Goal: Task Accomplishment & Management: Use online tool/utility

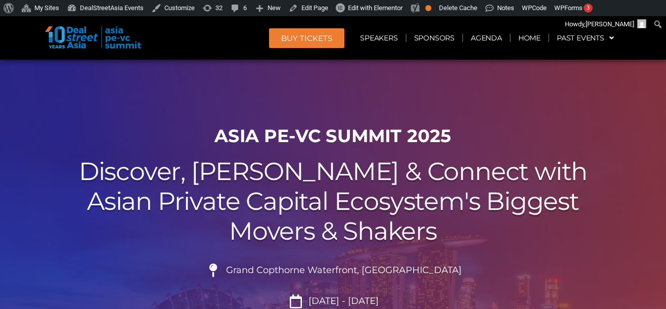
scroll to position [80, 0]
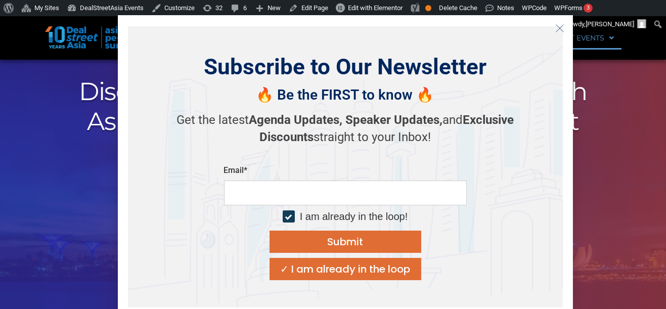
click at [567, 31] on button "Close" at bounding box center [560, 28] width 16 height 16
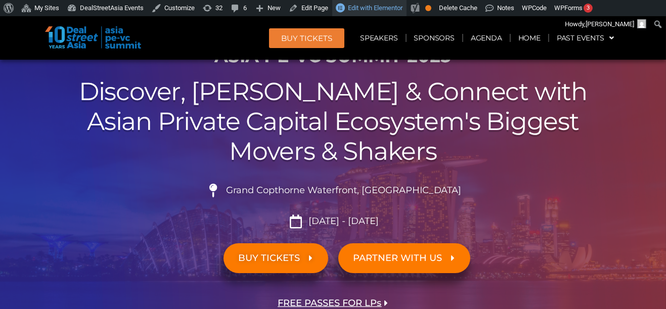
click at [373, 9] on span "Edit with Elementor" at bounding box center [375, 8] width 55 height 8
click at [379, 7] on span "Edit with Elementor" at bounding box center [375, 8] width 55 height 8
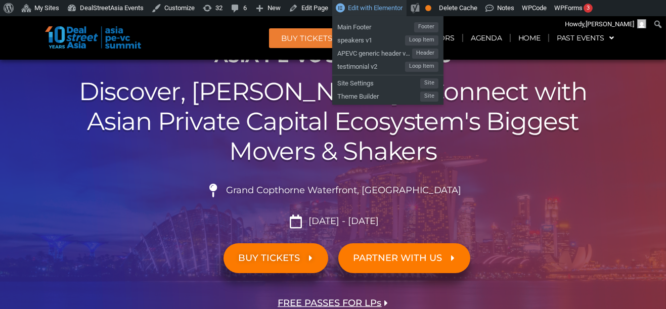
click at [390, 13] on link "Edit with Elementor" at bounding box center [369, 8] width 74 height 16
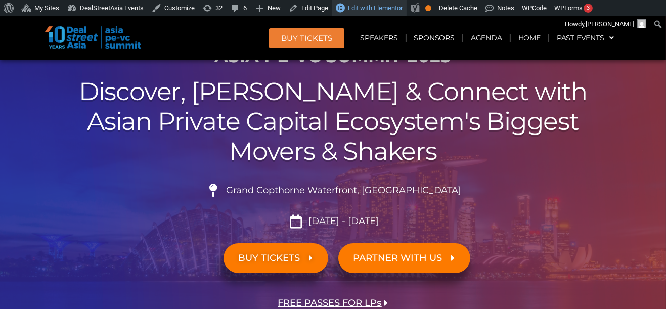
click at [374, 10] on span "Edit with Elementor" at bounding box center [375, 8] width 55 height 8
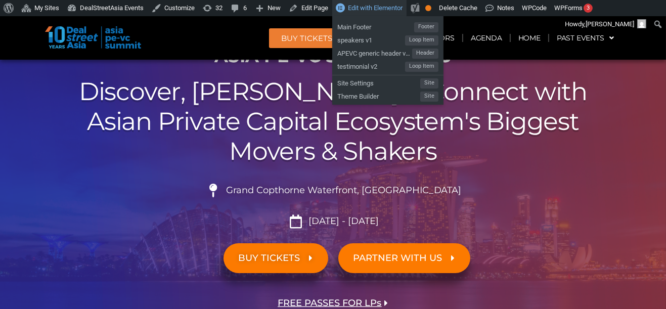
click at [389, 7] on span "Edit with Elementor" at bounding box center [375, 8] width 55 height 8
click at [384, 6] on span "Edit with Elementor" at bounding box center [375, 8] width 55 height 8
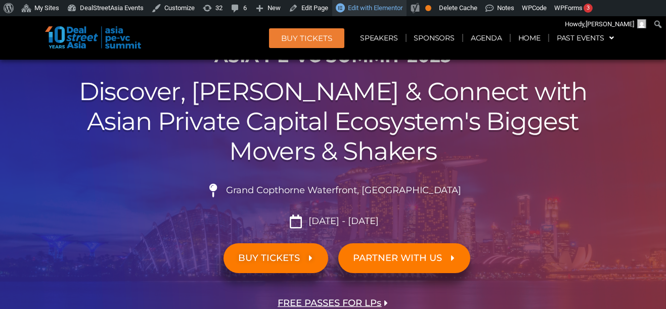
click at [387, 4] on link "Edit with Elementor" at bounding box center [369, 8] width 74 height 16
click at [386, 4] on link "Edit with Elementor" at bounding box center [369, 8] width 74 height 16
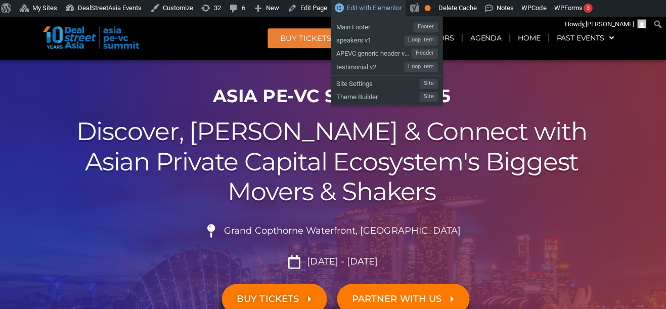
scroll to position [0, 0]
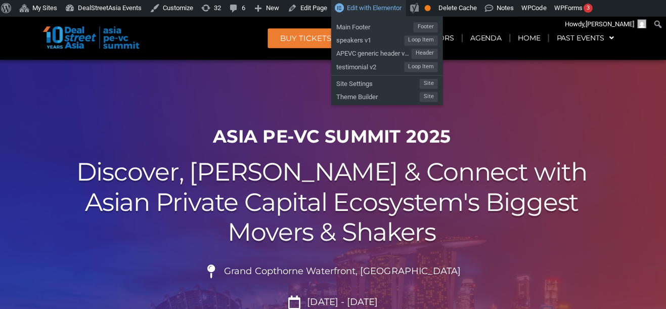
click at [381, 7] on span "Edit with Elementor" at bounding box center [375, 8] width 55 height 8
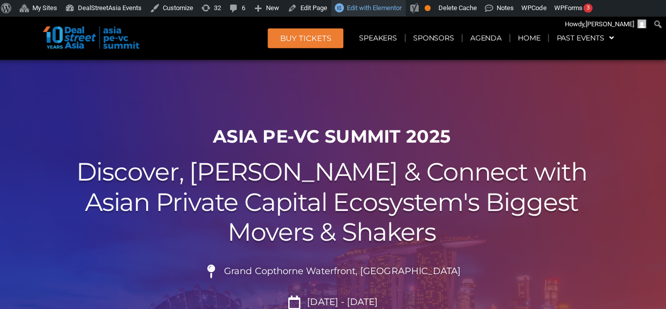
click at [388, 1] on link "Edit with Elementor" at bounding box center [369, 8] width 74 height 16
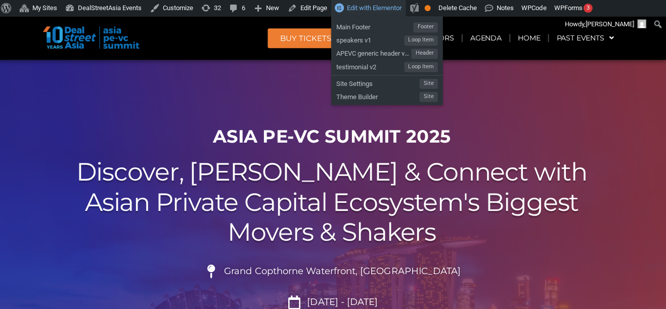
click at [381, 8] on span "Edit with Elementor" at bounding box center [375, 8] width 55 height 8
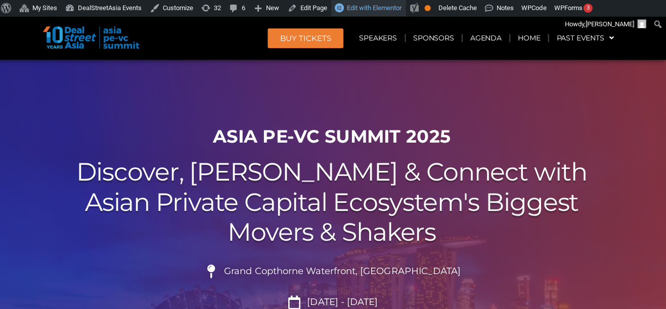
click at [381, 8] on span "Edit with Elementor" at bounding box center [375, 8] width 55 height 8
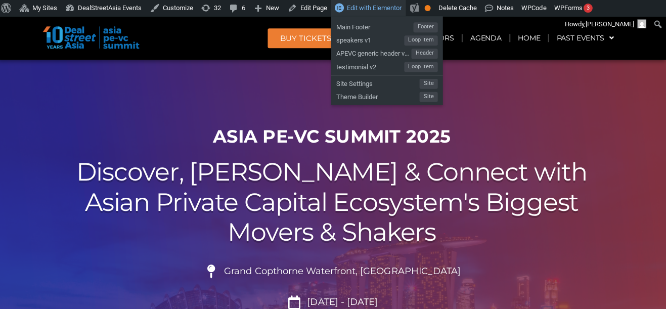
click at [386, 6] on span "Edit with Elementor" at bounding box center [375, 8] width 55 height 8
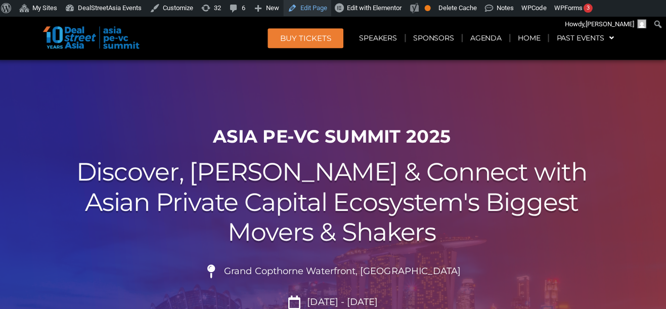
click at [314, 9] on link "Edit Page" at bounding box center [309, 8] width 48 height 16
